Goal: Communication & Community: Answer question/provide support

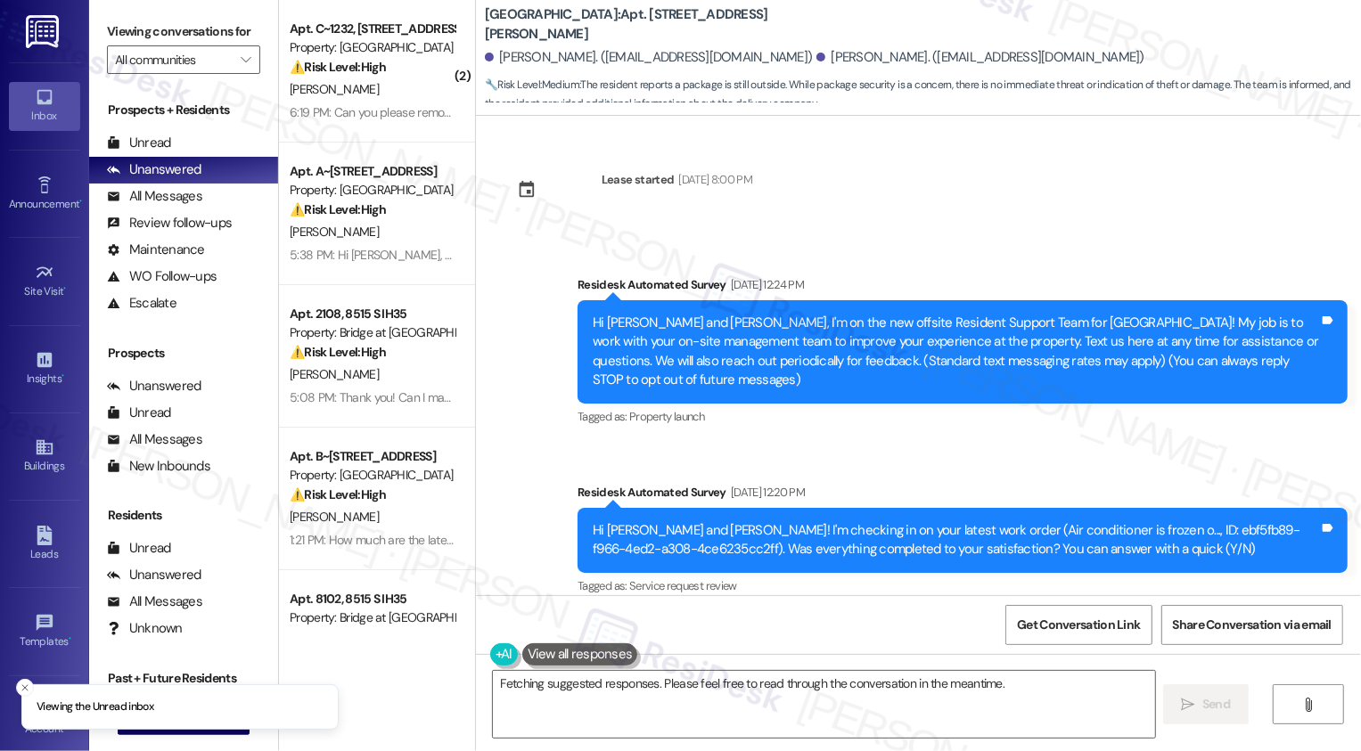
scroll to position [2454, 0]
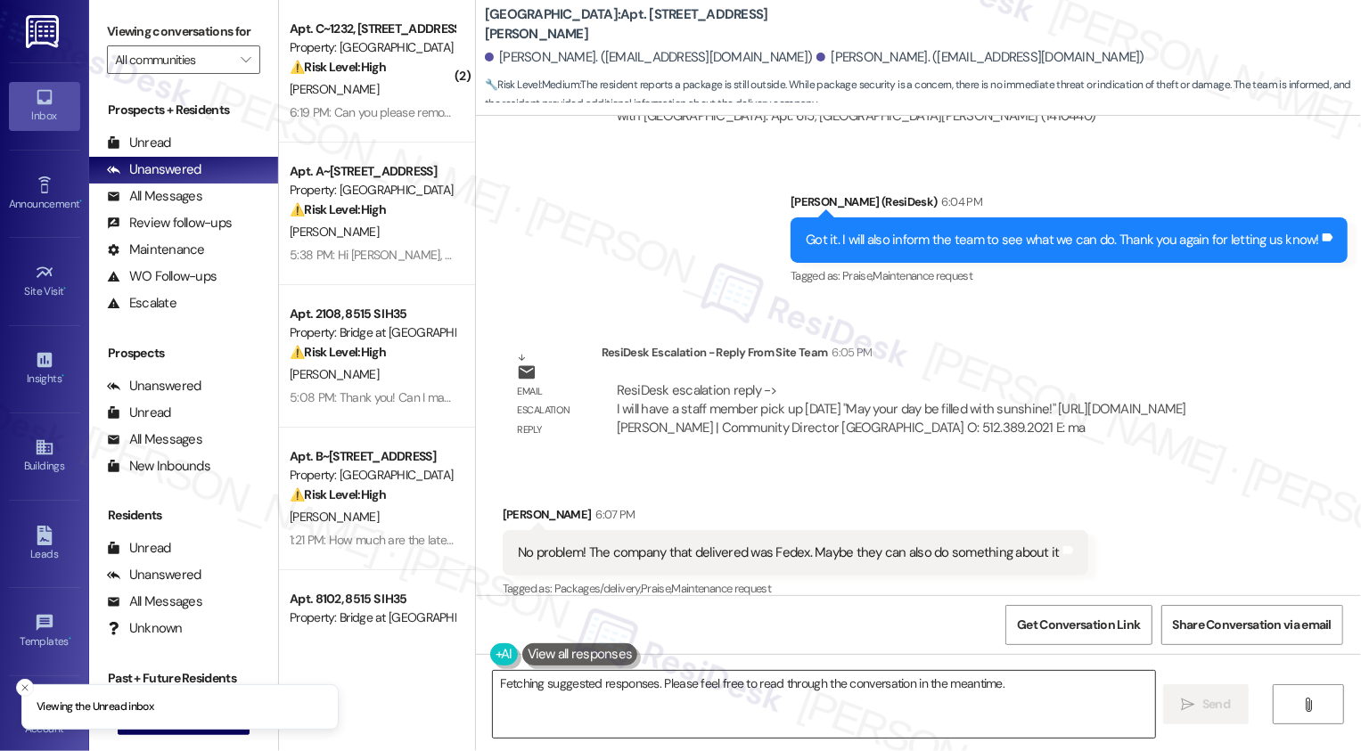
click at [642, 700] on textarea "{{first_name}}, I'm on it! I will follow up with the team" at bounding box center [824, 704] width 662 height 67
click at [687, 692] on textarea "{{first_name}}, I'm on it! I will follow up with the team" at bounding box center [824, 704] width 662 height 67
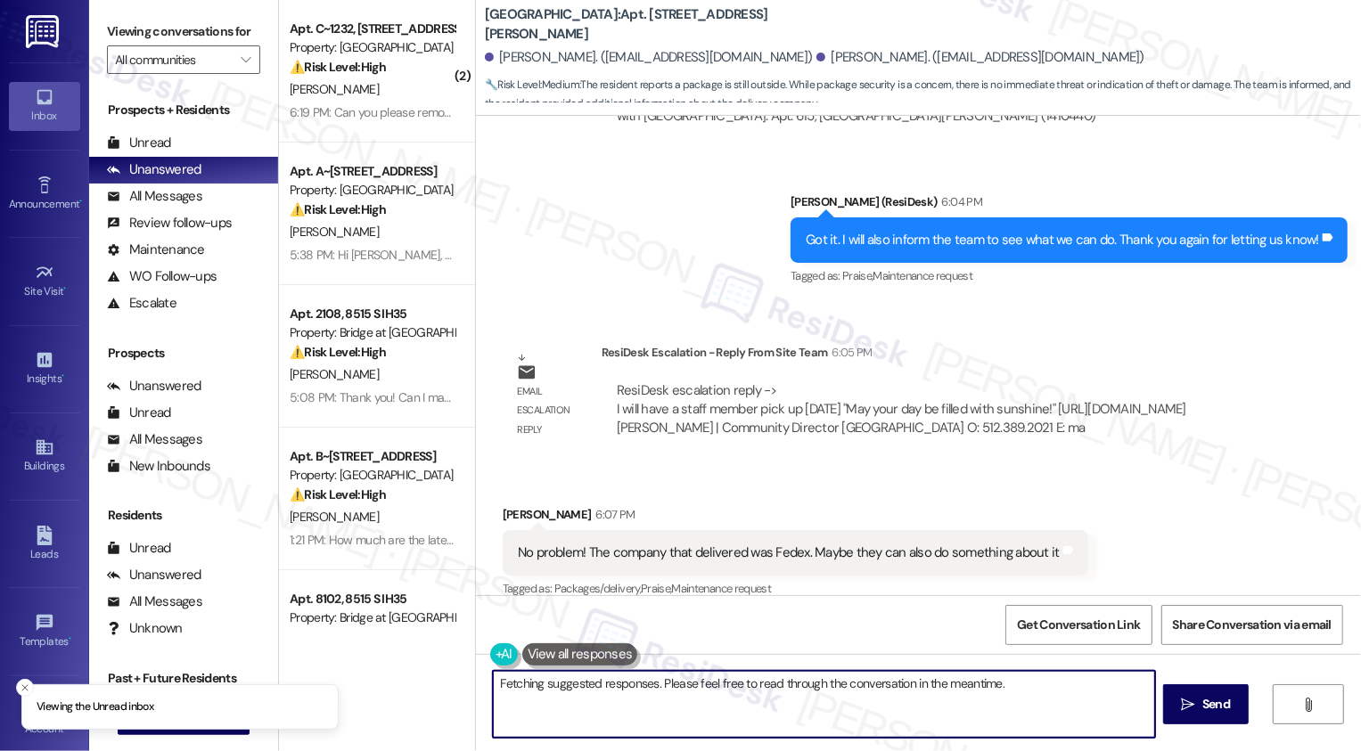
click at [725, 689] on textarea "{{first_name}}, I'm on it! I will follow up with the team regarding the" at bounding box center [824, 704] width 662 height 67
click at [705, 700] on textarea "{{first_name}}, I'm on it! I will follow up with the team regarding the FedEx p…" at bounding box center [824, 704] width 662 height 67
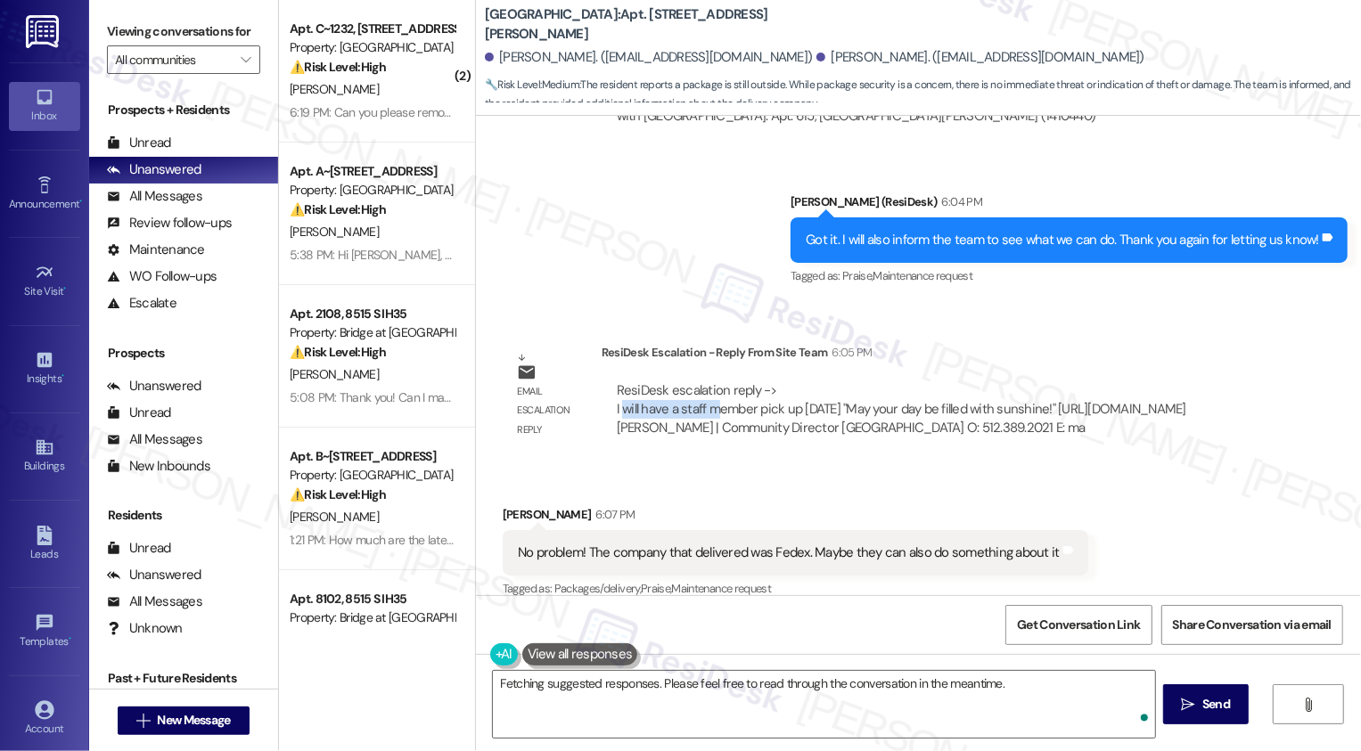
click at [701, 381] on div "ResiDesk escalation reply -> I will have a staff member pick up [DATE] "May you…" at bounding box center [901, 409] width 569 height 56
click at [692, 711] on textarea "{{first_name}}, I'm on it! I will follow up with the team regarding the FedEx p…" at bounding box center [824, 704] width 662 height 67
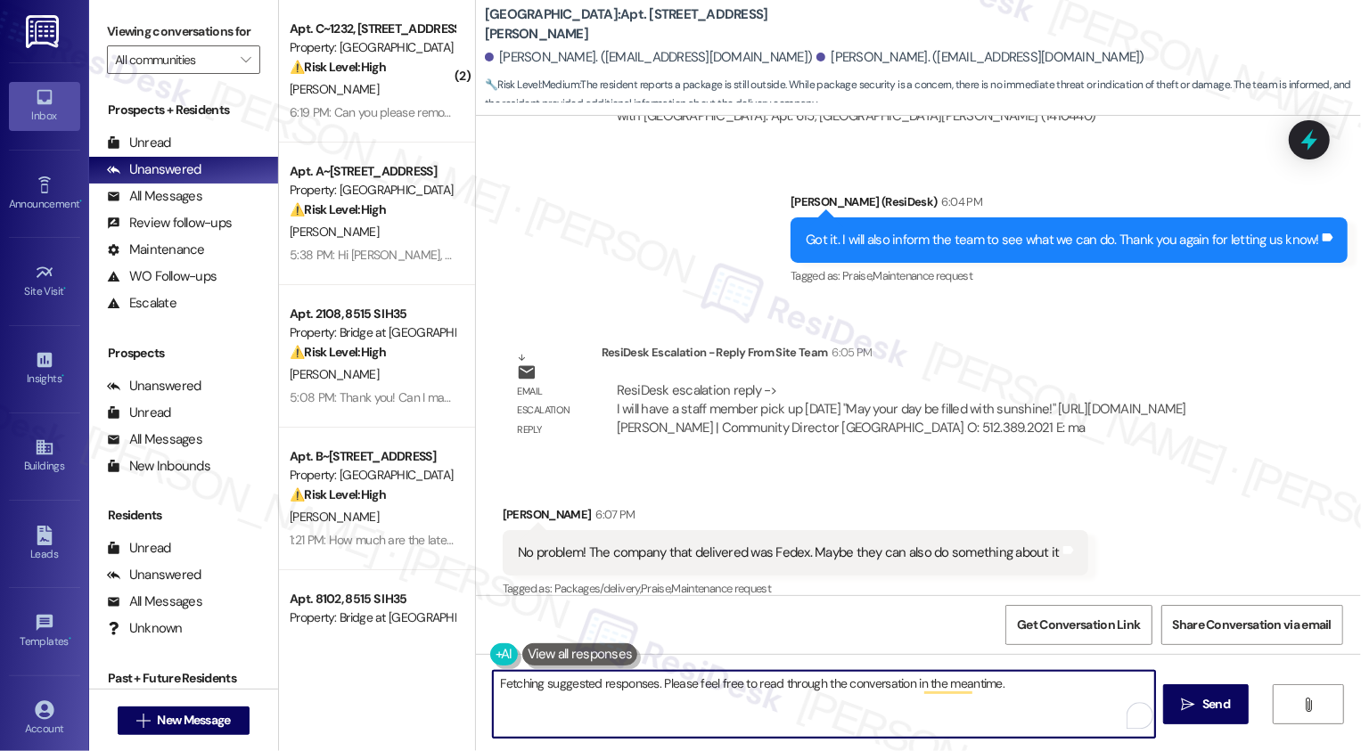
type textarea "{{first_name}}, I'm on it! I will follow up with the team regarding the FedEx p…"
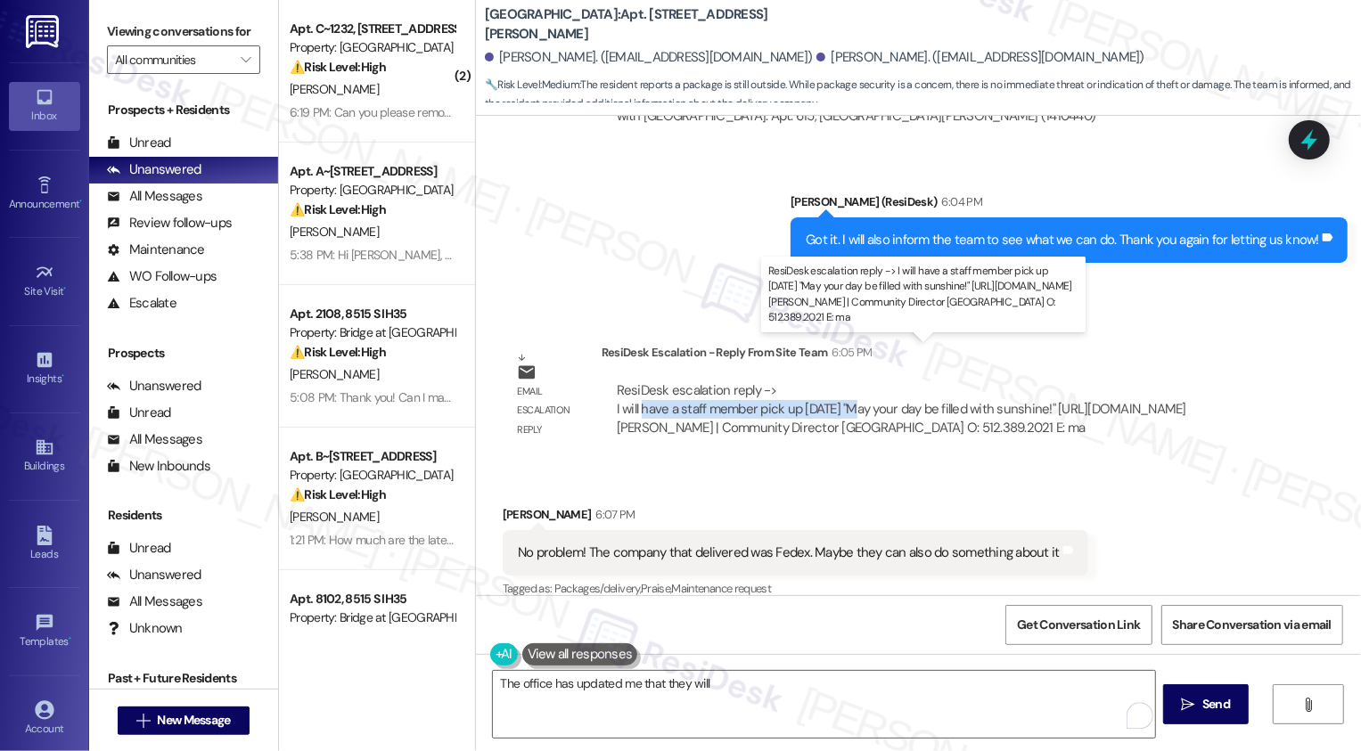
drag, startPoint x: 633, startPoint y: 370, endPoint x: 848, endPoint y: 371, distance: 215.7
click at [848, 381] on div "ResiDesk escalation reply -> I will have a staff member pick up [DATE] "May you…" at bounding box center [901, 409] width 569 height 56
copy div "have a staff member pick up [DATE]"
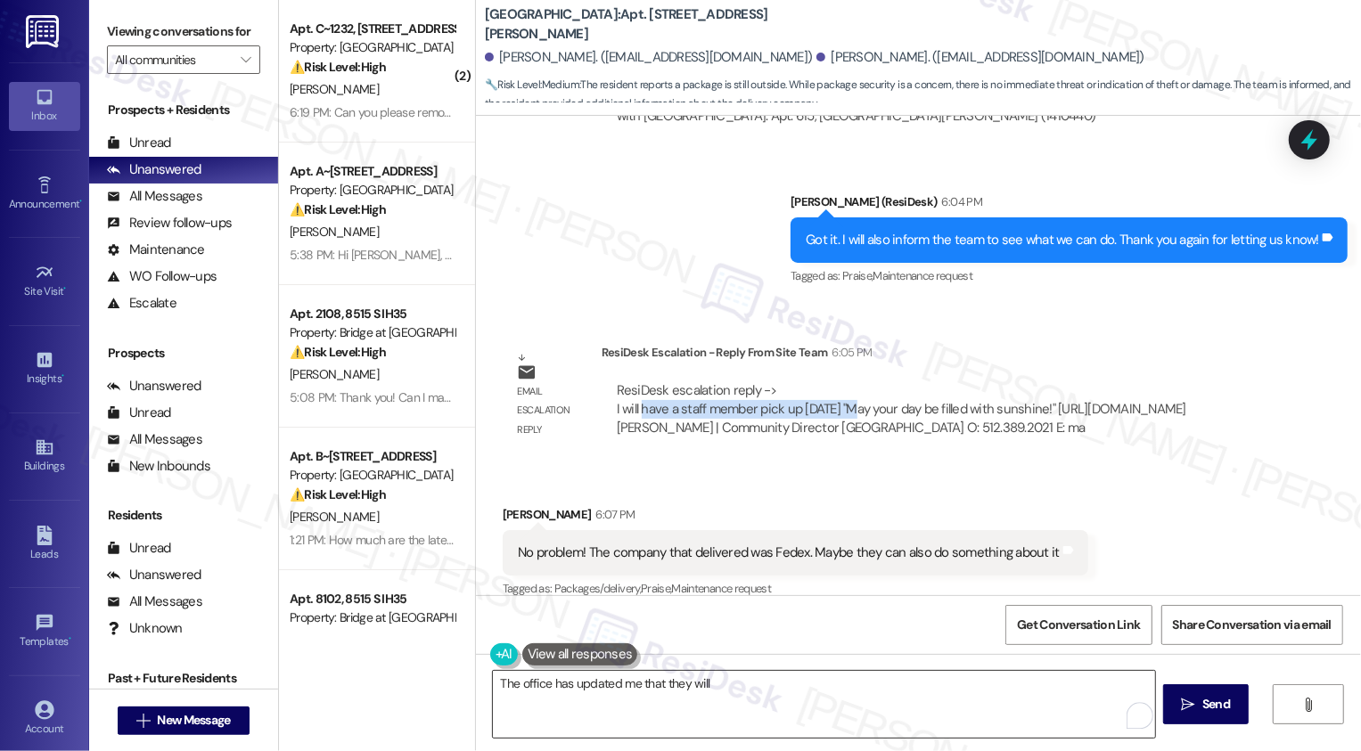
click at [817, 685] on textarea "The office has updated me that they will" at bounding box center [824, 704] width 662 height 67
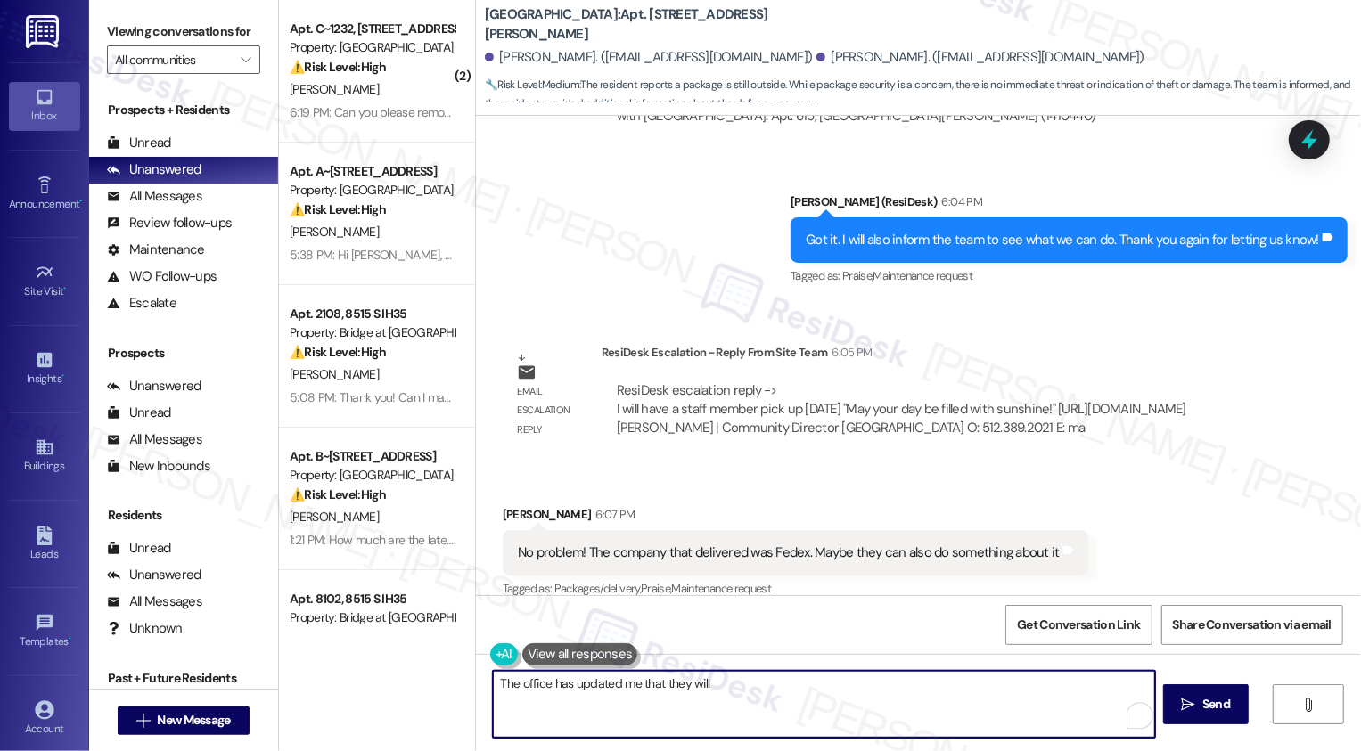
paste textarea "have a staff member pick up [DATE]"
click at [948, 681] on textarea "The office has updated me that they will have a staff member pick up [DATE] . :…" at bounding box center [824, 704] width 662 height 67
click at [1055, 687] on textarea "The office has updated me that they will have a staff member pick up [DATE] . :…" at bounding box center [824, 704] width 662 height 67
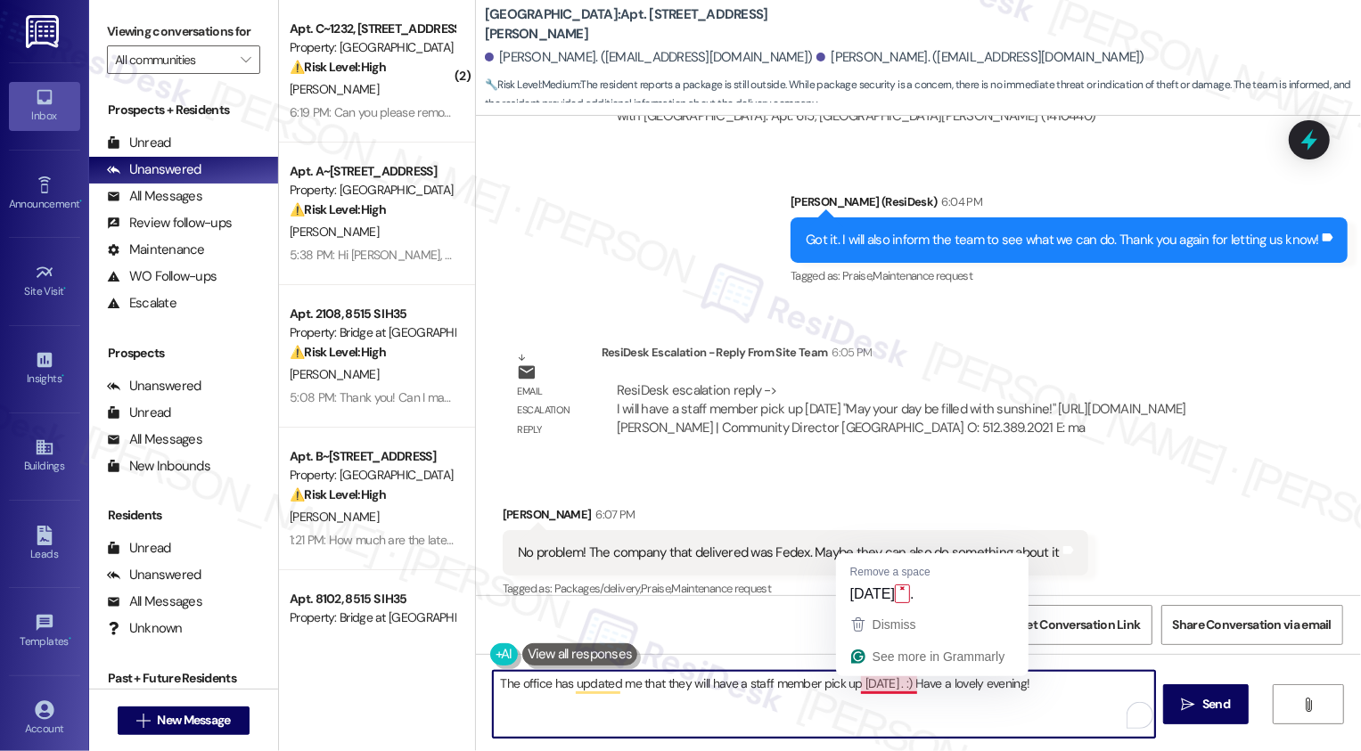
click at [880, 689] on textarea "The office has updated me that they will have a staff member pick up [DATE] . :…" at bounding box center [824, 704] width 662 height 67
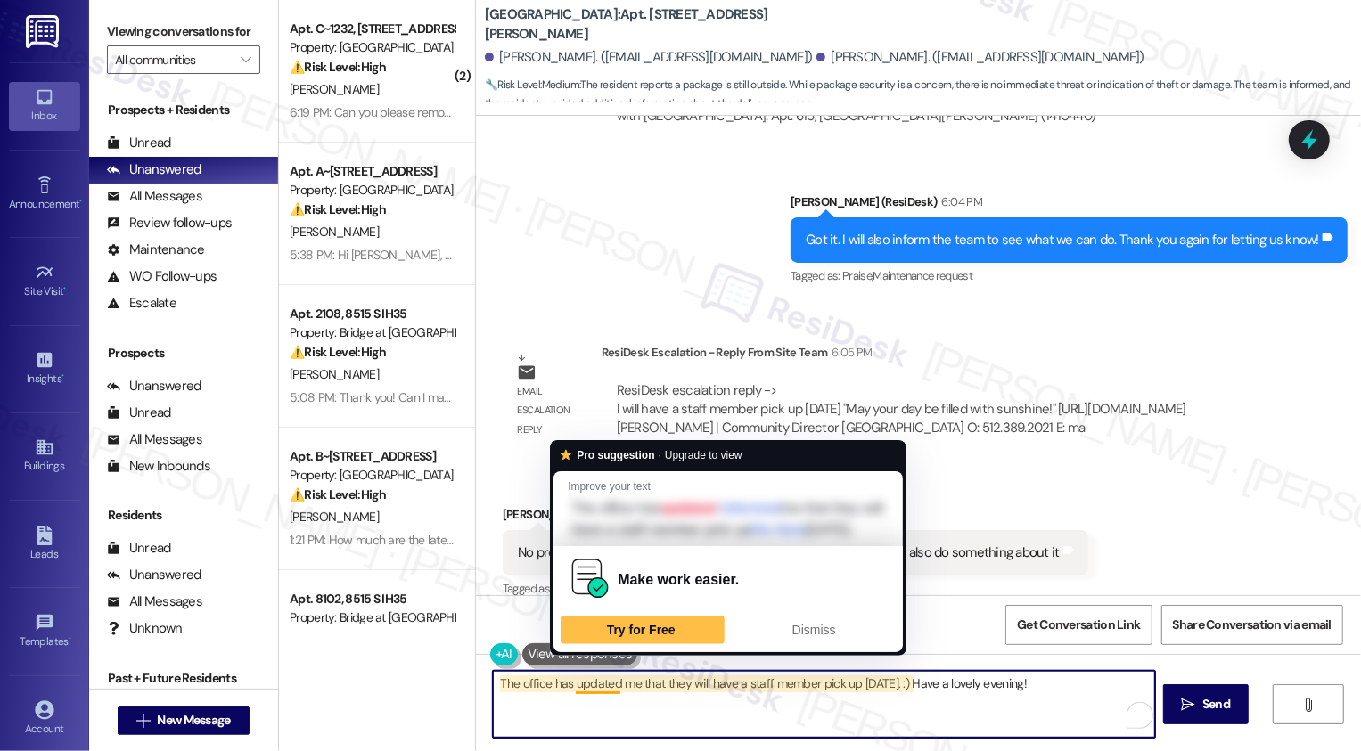
click at [551, 686] on textarea "The office has updated me that they will have a staff member pick up [DATE]. :)…" at bounding box center [824, 704] width 662 height 67
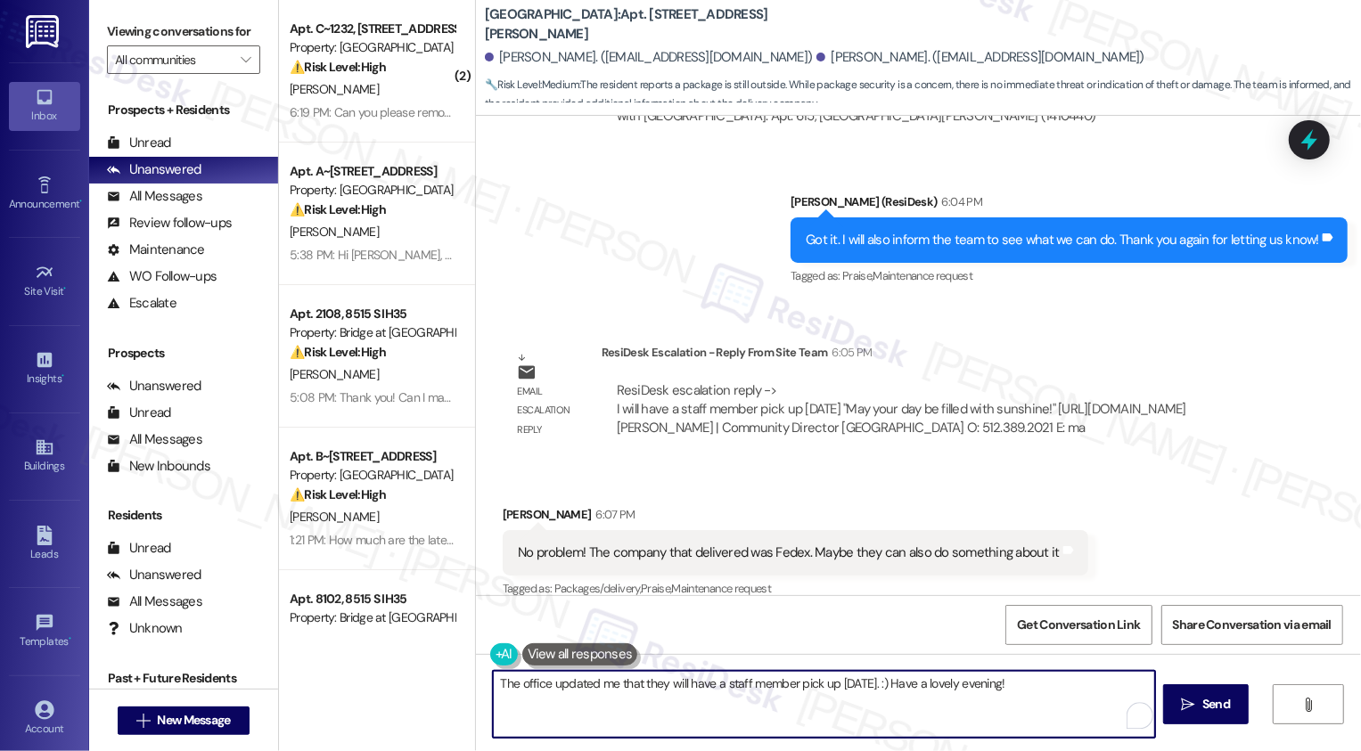
click at [607, 684] on textarea "The office updated me that they will have a staff member pick up [DATE]. :) Hav…" at bounding box center [824, 704] width 662 height 67
click at [874, 685] on textarea "The office updated me that they will have a staff member pick up [DATE]. :) Hav…" at bounding box center [824, 704] width 662 height 67
click at [953, 684] on textarea "The office updated me that they will have a staff member pick up [DATE]. :) Hav…" at bounding box center [824, 704] width 662 height 67
click at [826, 683] on textarea "The office updated me that they will have a staff member pick up [DATE]. :) Hav…" at bounding box center [824, 704] width 662 height 67
type textarea "The office updated me that they will have a staff member pick it up [DATE]. :) …"
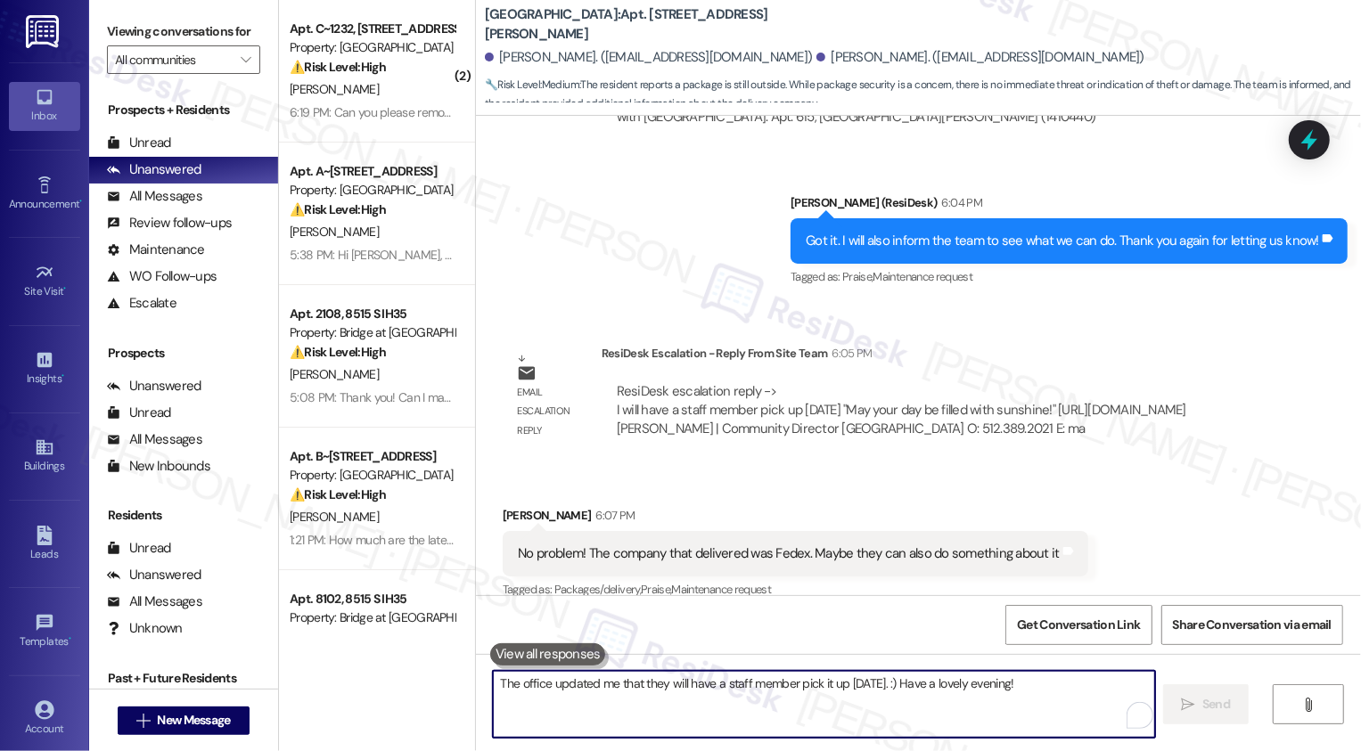
scroll to position [2579, 0]
